Goal: Register for event/course

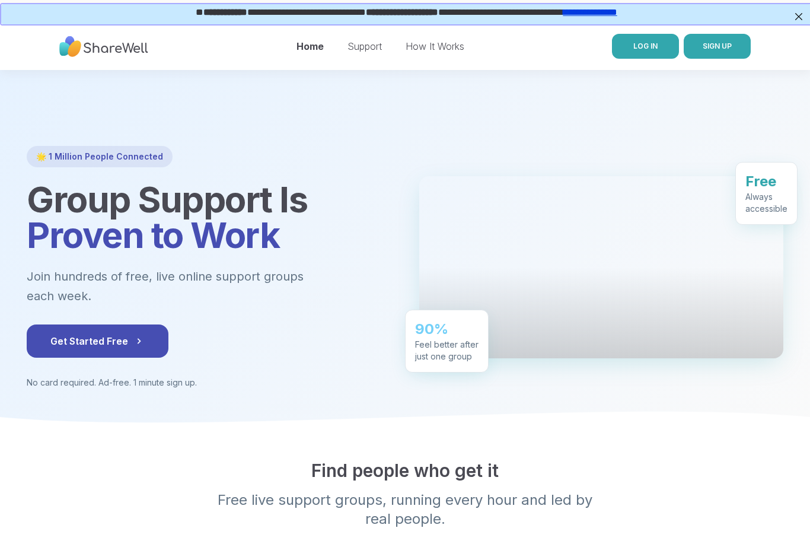
click at [654, 42] on span "LOG IN" at bounding box center [645, 46] width 24 height 9
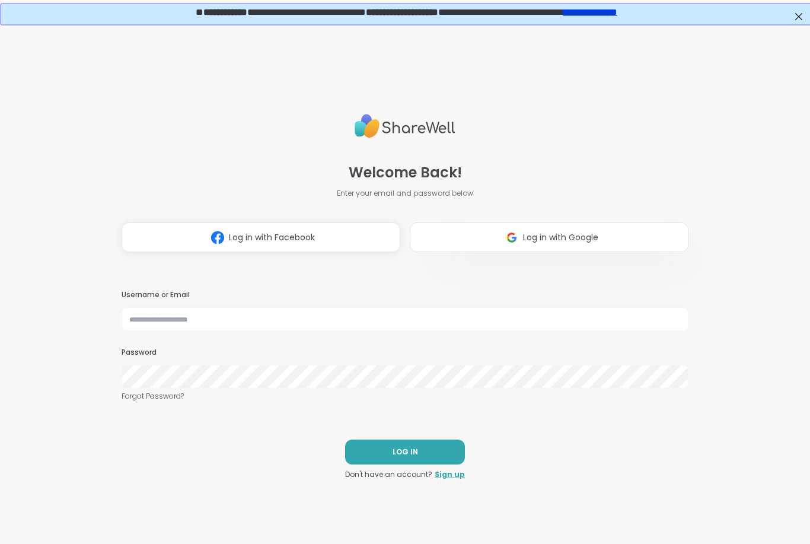
click at [573, 237] on span "Log in with Google" at bounding box center [560, 237] width 75 height 12
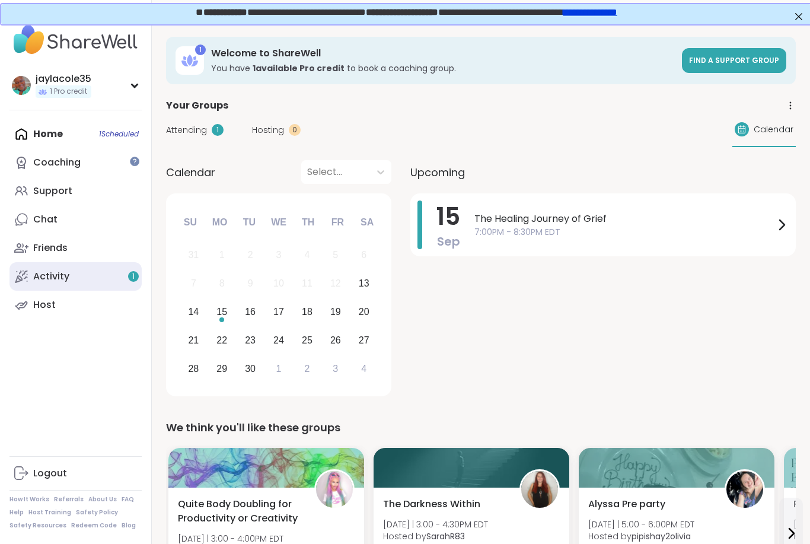
click at [128, 269] on link "Activity 1" at bounding box center [75, 276] width 132 height 28
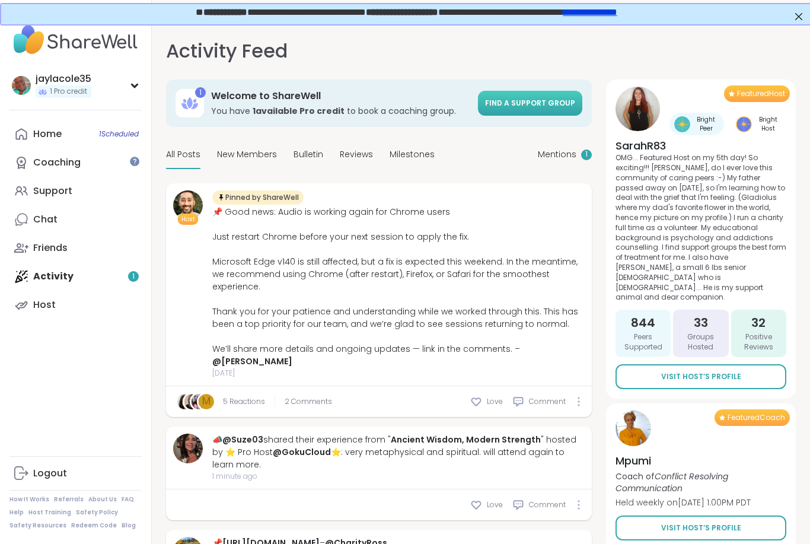
click at [533, 106] on span "Find a support group" at bounding box center [530, 103] width 90 height 10
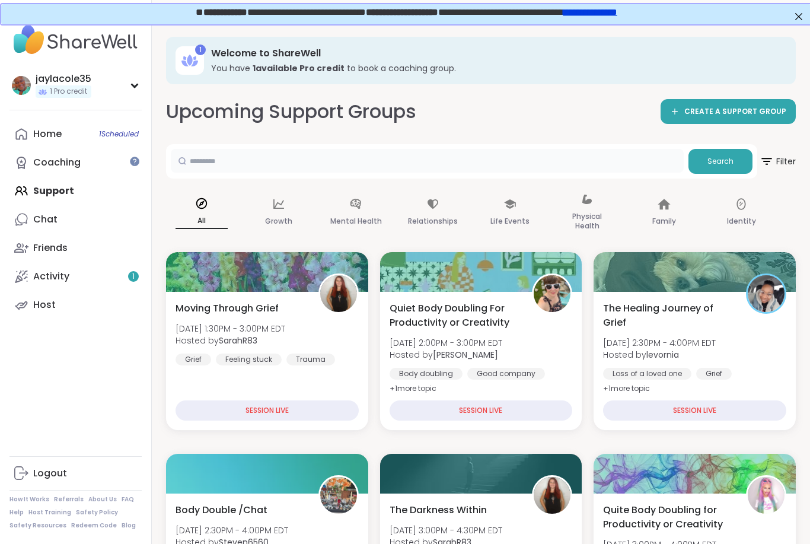
click at [415, 151] on input "text" at bounding box center [427, 161] width 513 height 24
type input "*****"
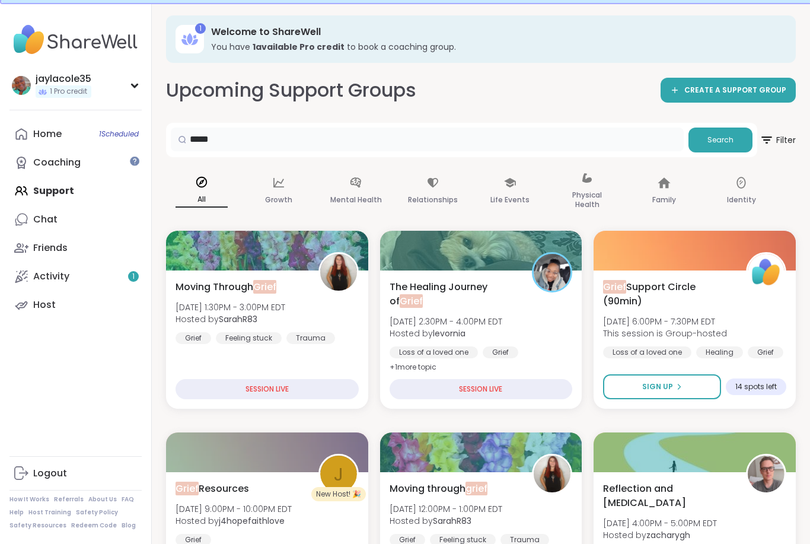
scroll to position [26, 0]
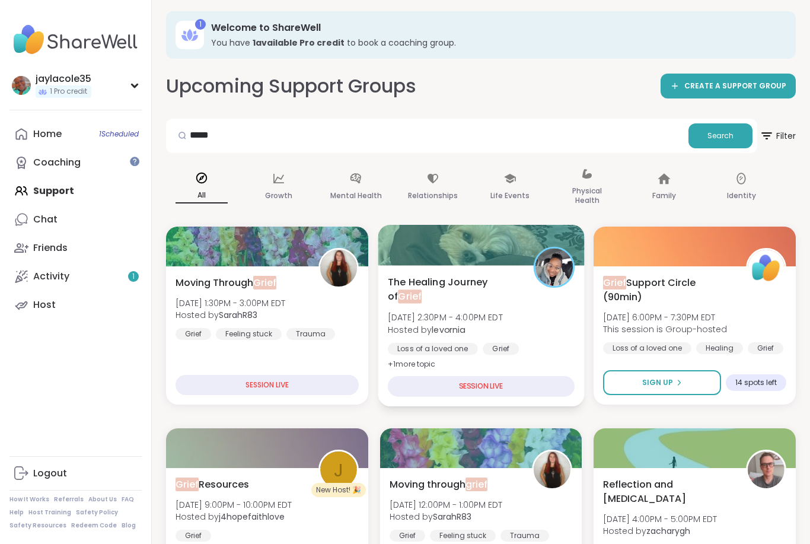
click at [477, 280] on span "The Healing Journey of Grief" at bounding box center [454, 289] width 132 height 29
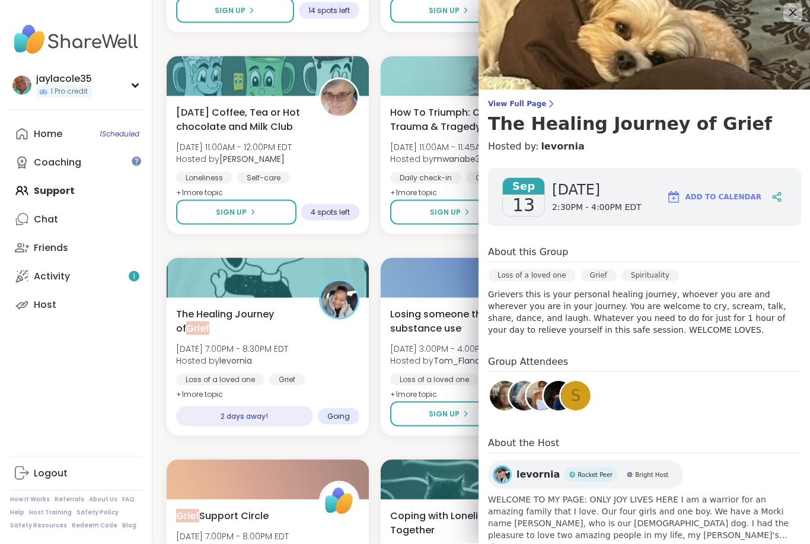
scroll to position [600, 0]
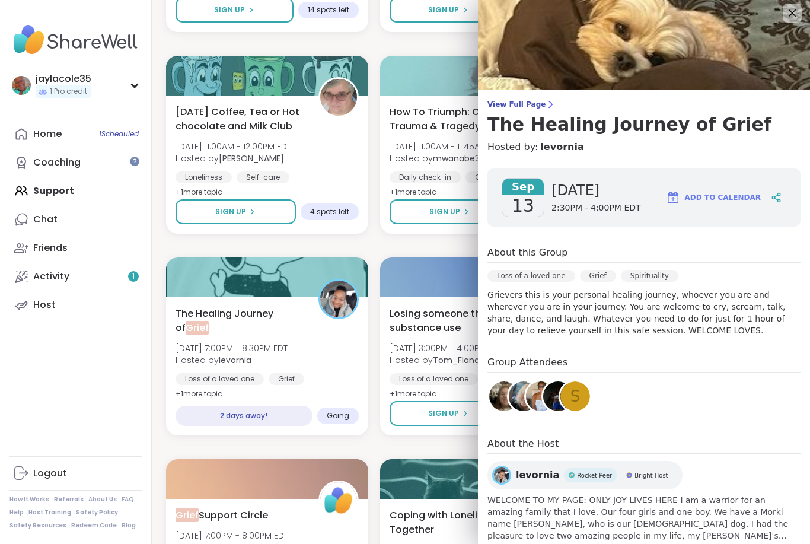
click at [579, 400] on span "s" at bounding box center [576, 396] width 10 height 23
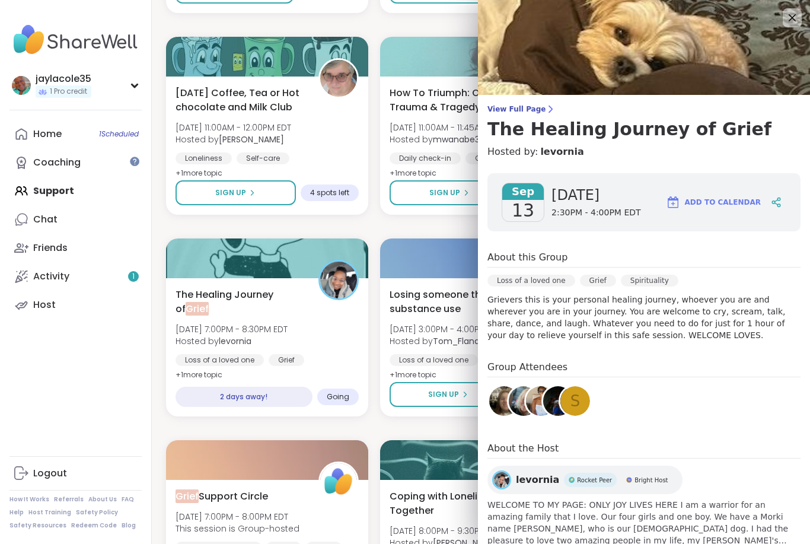
scroll to position [0, 0]
click at [792, 23] on icon at bounding box center [792, 17] width 15 height 15
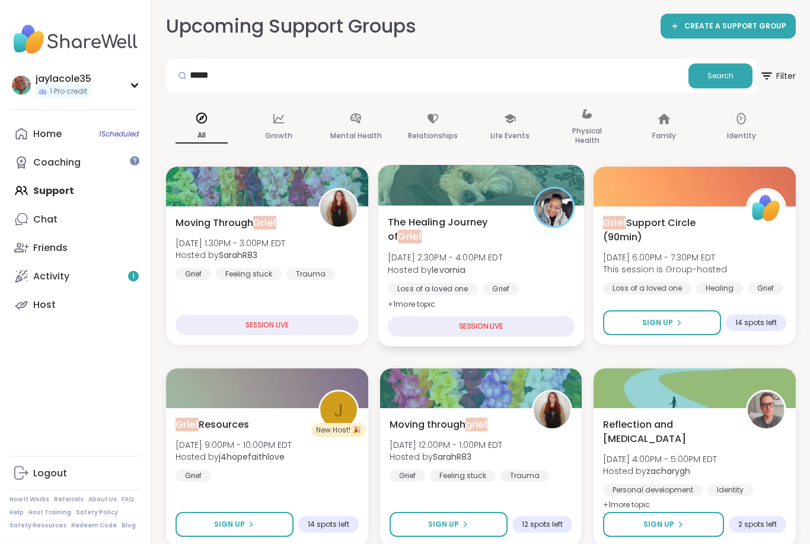
scroll to position [85, 0]
click at [480, 325] on div "SESSION LIVE" at bounding box center [481, 326] width 187 height 21
click at [474, 322] on div "SESSION LIVE" at bounding box center [481, 326] width 187 height 21
